Goal: Task Accomplishment & Management: Complete application form

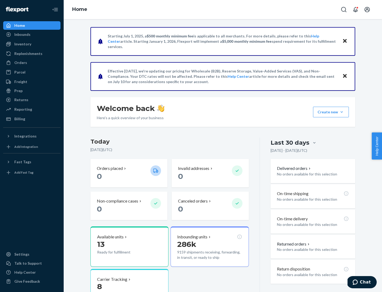
click at [341, 112] on button "Create new Create new inbound Create new order Create new product" at bounding box center [331, 112] width 36 height 11
click at [32, 34] on div "Inbounds" at bounding box center [32, 34] width 56 height 7
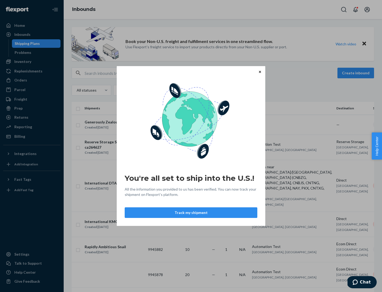
click at [191, 212] on button "Track my shipment" at bounding box center [191, 212] width 133 height 11
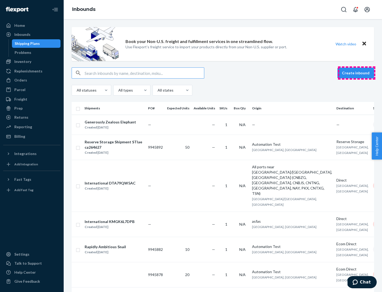
click at [356, 73] on button "Create inbound" at bounding box center [355, 73] width 37 height 11
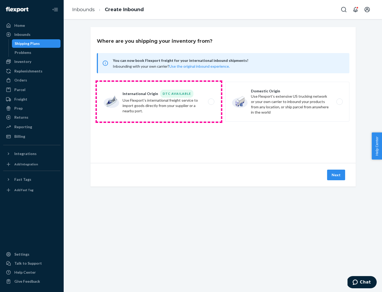
click at [159, 102] on label "International Origin DTC Available Use Flexport's international freight service…" at bounding box center [159, 102] width 124 height 40
click at [211, 102] on input "International Origin DTC Available Use Flexport's international freight service…" at bounding box center [212, 101] width 3 height 3
radio input "true"
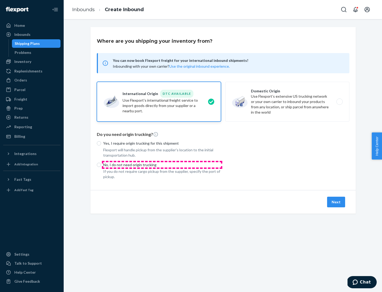
click at [162, 164] on p "No, I do not need origin trucking" at bounding box center [162, 164] width 118 height 5
click at [101, 164] on input "No, I do not need origin trucking" at bounding box center [99, 164] width 4 height 4
radio input "true"
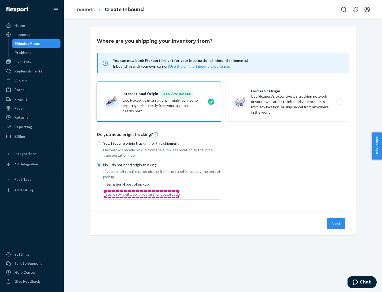
click at [141, 194] on div "Search by a city, port, address, or postal code" at bounding box center [142, 193] width 74 height 5
click at [106, 194] on input "Search by a city, port, address, or postal code" at bounding box center [105, 193] width 1 height 5
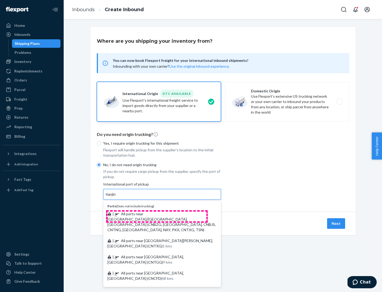
click at [157, 213] on span "| All ports near [GEOGRAPHIC_DATA]/[GEOGRAPHIC_DATA], [GEOGRAPHIC_DATA] (CNBZG,…" at bounding box center [161, 221] width 108 height 20
click at [116, 197] on input "tianjin" at bounding box center [110, 193] width 11 height 5
type input "All ports near [GEOGRAPHIC_DATA]/[GEOGRAPHIC_DATA], [GEOGRAPHIC_DATA] (CNBZG, […"
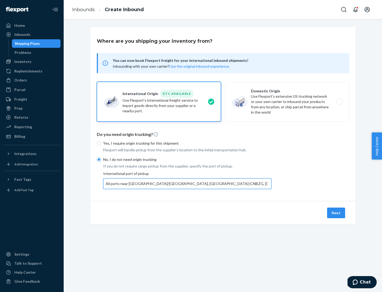
click at [336, 212] on button "Next" at bounding box center [336, 212] width 18 height 11
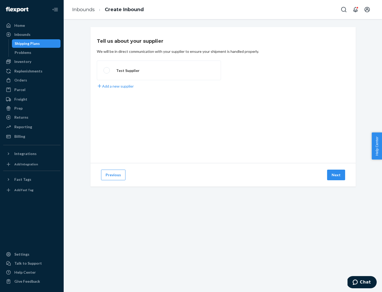
click at [159, 70] on label "Test Supplier" at bounding box center [159, 70] width 124 height 20
click at [107, 70] on input "Test Supplier" at bounding box center [104, 70] width 3 height 3
radio input "true"
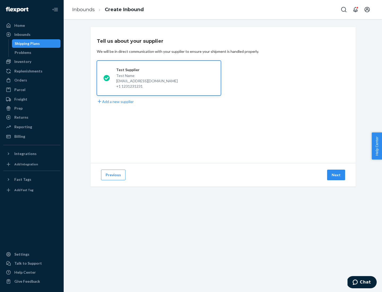
click at [336, 175] on button "Next" at bounding box center [336, 174] width 18 height 11
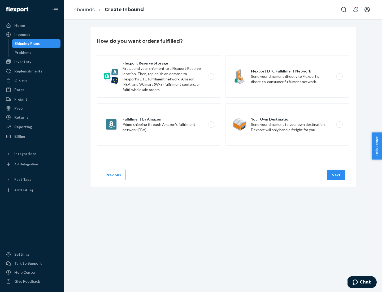
click at [159, 76] on label "Flexport Reserve Storage First, send your shipment to a Flexport Reserve locati…" at bounding box center [159, 76] width 124 height 42
click at [211, 76] on input "Flexport Reserve Storage First, send your shipment to a Flexport Reserve locati…" at bounding box center [212, 76] width 3 height 3
radio input "true"
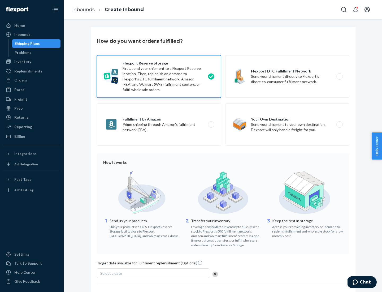
scroll to position [43, 0]
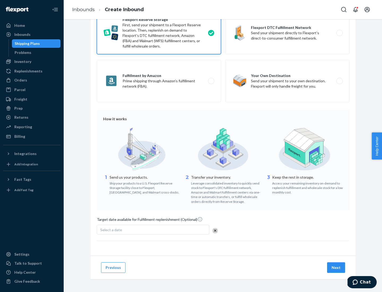
click at [336, 267] on button "Next" at bounding box center [336, 267] width 18 height 11
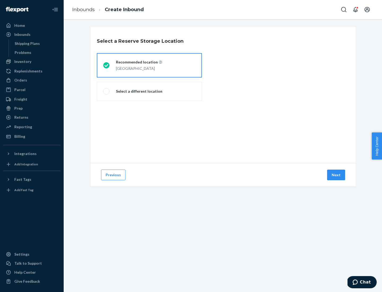
click at [149, 65] on div "[GEOGRAPHIC_DATA]" at bounding box center [139, 68] width 46 height 6
click at [107, 65] on input "Recommended location [GEOGRAPHIC_DATA]" at bounding box center [104, 65] width 3 height 3
click at [336, 175] on button "Next" at bounding box center [336, 174] width 18 height 11
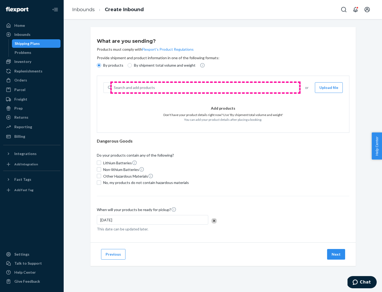
click at [205, 87] on div "Search and add products" at bounding box center [205, 88] width 187 height 10
click at [114, 87] on input "Search and add products" at bounding box center [114, 87] width 1 height 5
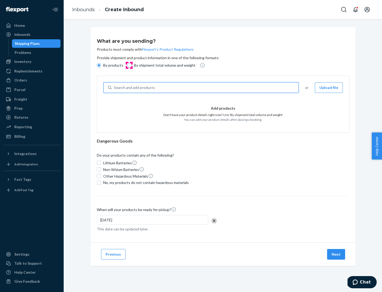
click at [129, 65] on input "By shipment total volume and weight" at bounding box center [129, 65] width 4 height 4
radio input "true"
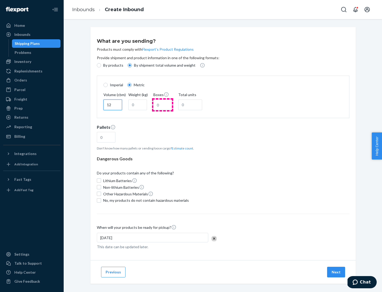
type input "12"
type input "22"
type input "222"
type input "121"
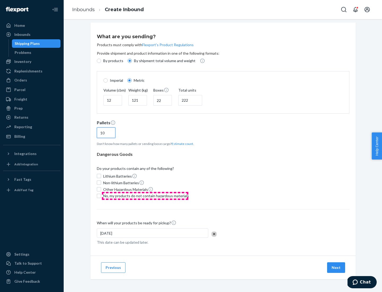
type input "10"
click at [145, 195] on span "No, my products do not contain hazardous materials" at bounding box center [146, 195] width 86 height 5
click at [101, 195] on input "No, my products do not contain hazardous materials" at bounding box center [99, 195] width 4 height 4
checkbox input "true"
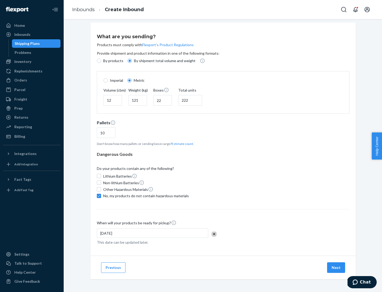
click at [336, 267] on button "Next" at bounding box center [336, 267] width 18 height 11
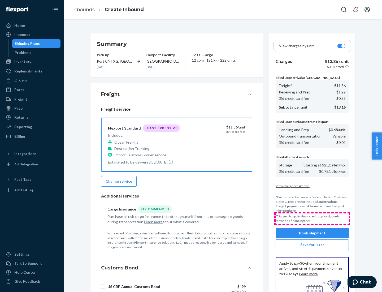
scroll to position [77, 0]
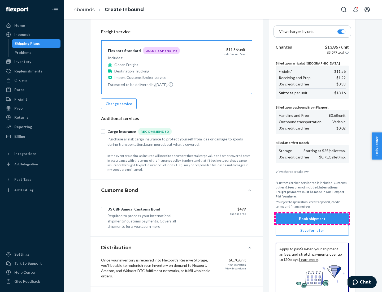
click at [312, 218] on button "Book shipment" at bounding box center [311, 218] width 73 height 11
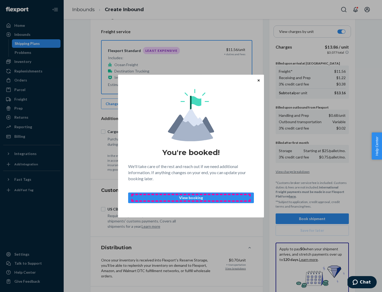
click at [191, 197] on p "View booking" at bounding box center [191, 197] width 117 height 5
